Goal: Find specific page/section: Find specific page/section

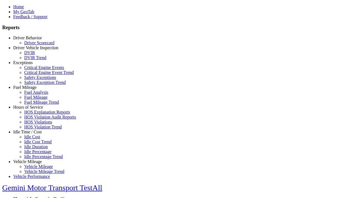
click at [32, 65] on link "Exceptions" at bounding box center [23, 62] width 20 height 5
click at [36, 85] on link "Safety Exception Trend" at bounding box center [45, 82] width 42 height 5
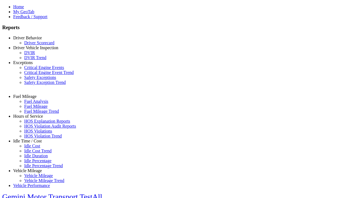
select select "**********"
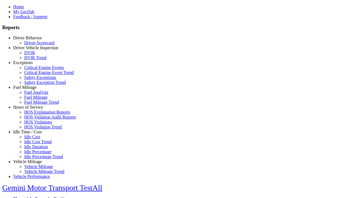
type input "**********"
